Goal: Transaction & Acquisition: Download file/media

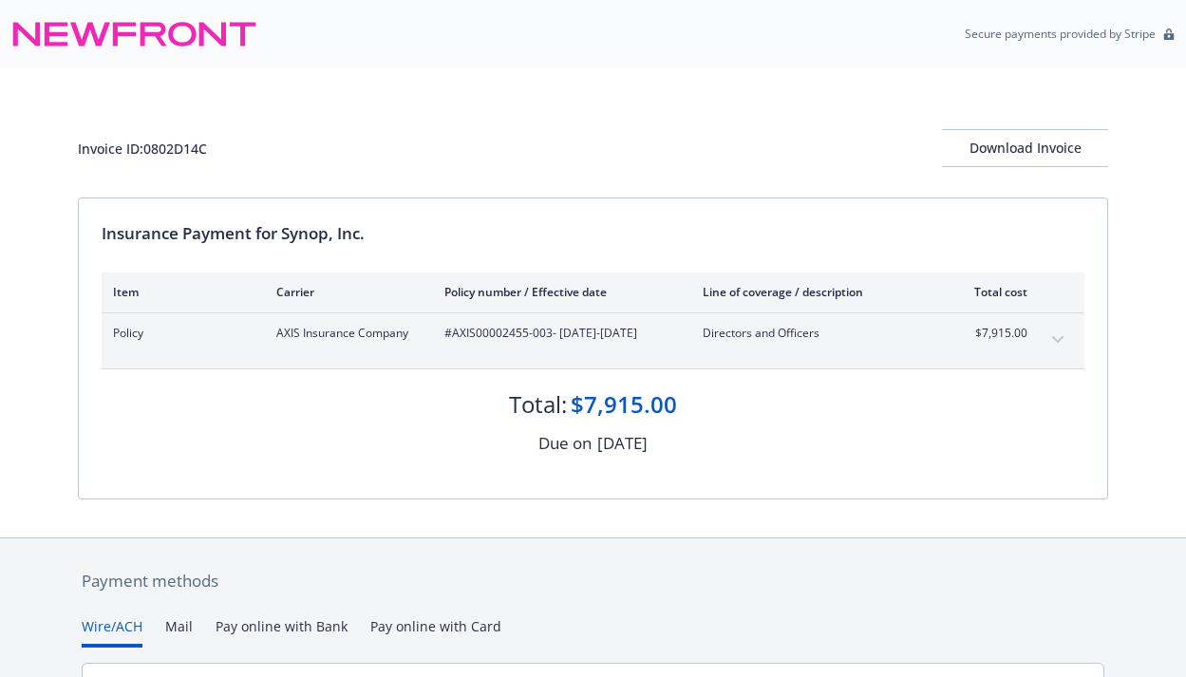
click at [1053, 332] on button "expand content" at bounding box center [1058, 340] width 30 height 30
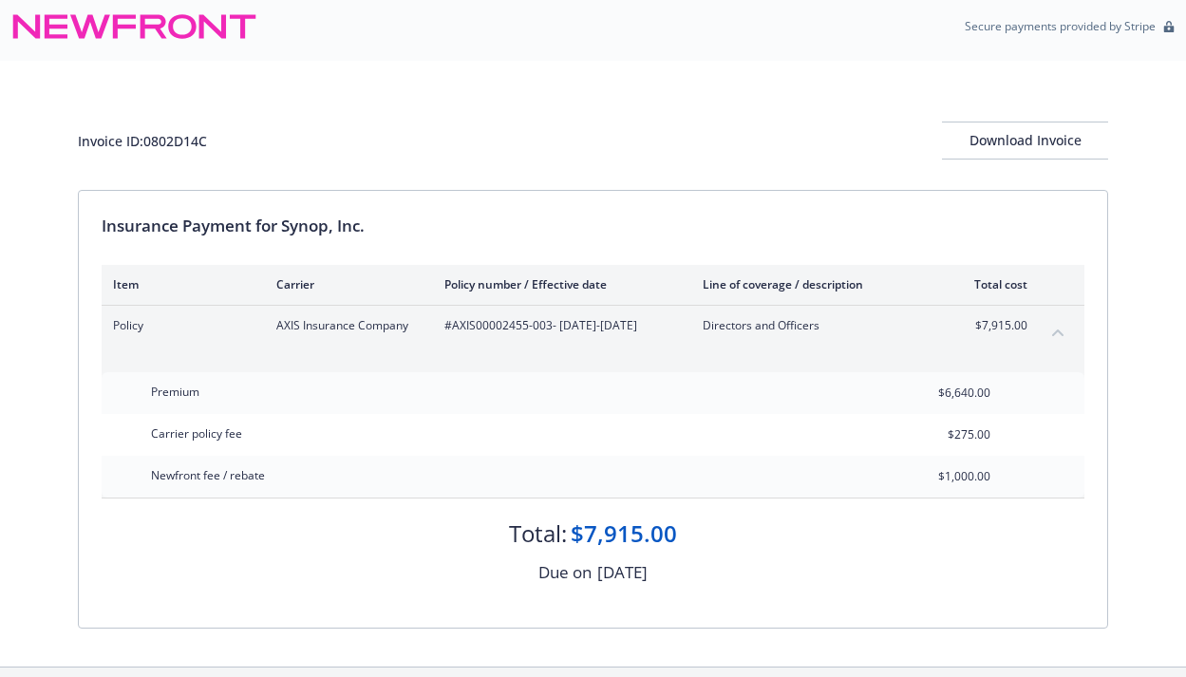
scroll to position [4, 0]
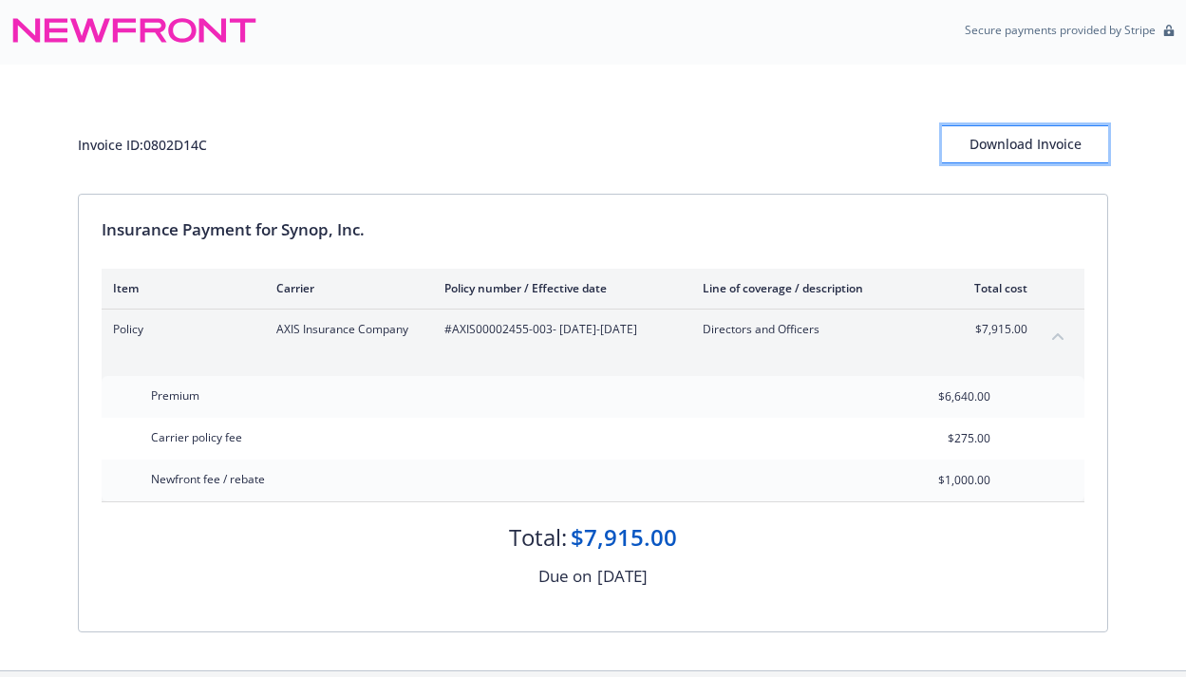
click at [1025, 140] on div "Download Invoice" at bounding box center [1025, 144] width 166 height 36
